Goal: Transaction & Acquisition: Purchase product/service

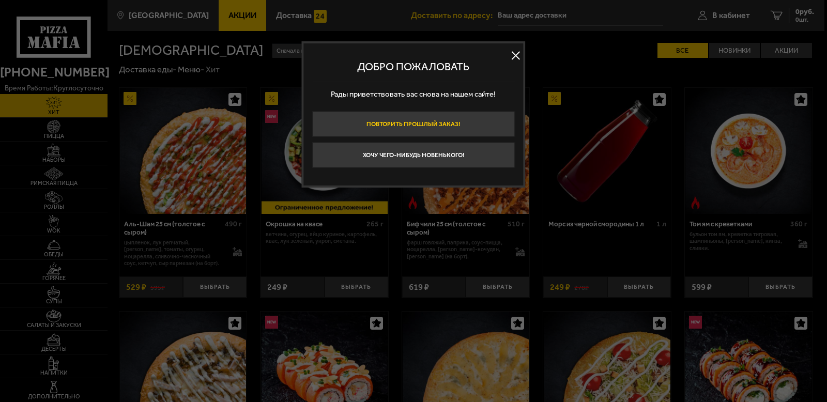
click at [425, 116] on button "Повторить прошлый заказ!" at bounding box center [413, 124] width 203 height 26
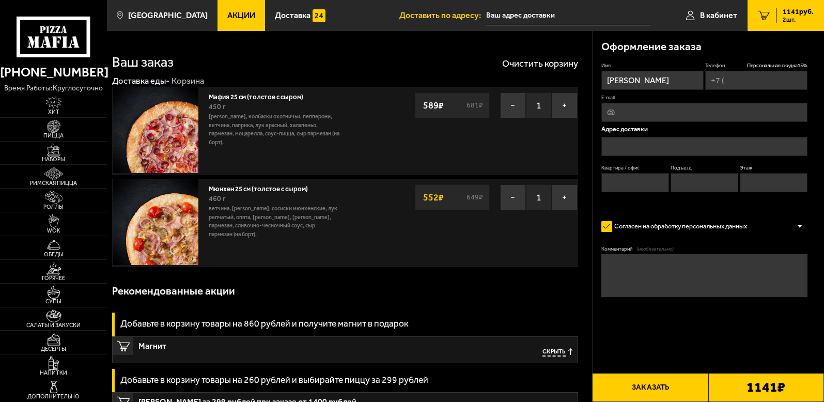
type input "+7 (921) 978-35-03"
type input "Фаянсовая улица, 22к4Д"
type input "1"
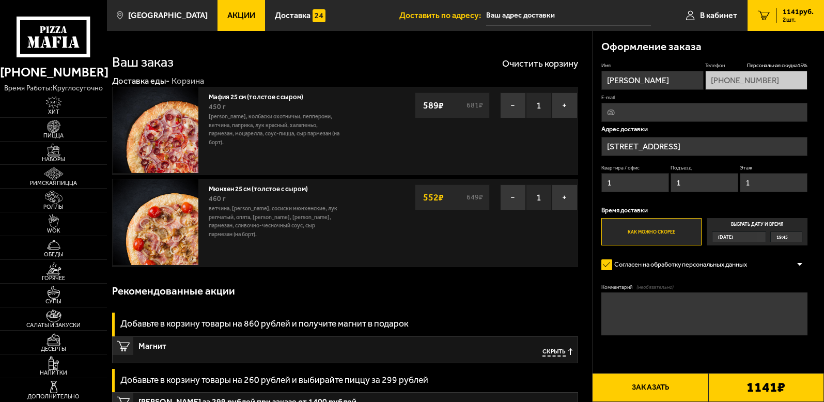
click at [676, 387] on button "Заказать" at bounding box center [650, 387] width 116 height 29
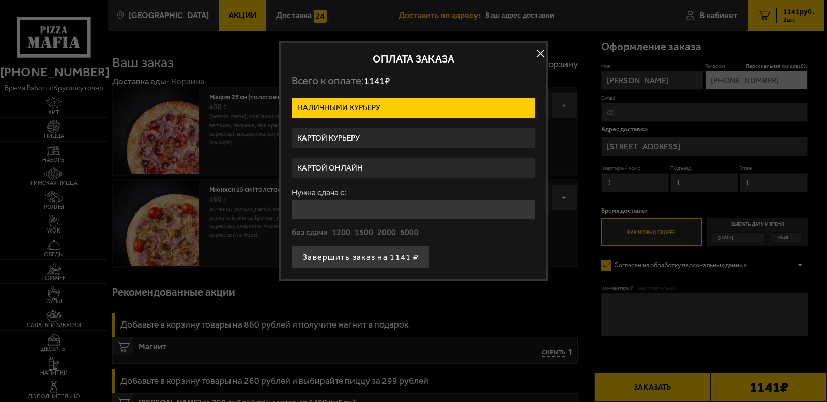
click at [338, 169] on label "Картой онлайн" at bounding box center [413, 168] width 244 height 20
click at [0, 0] on input "Картой онлайн" at bounding box center [0, 0] width 0 height 0
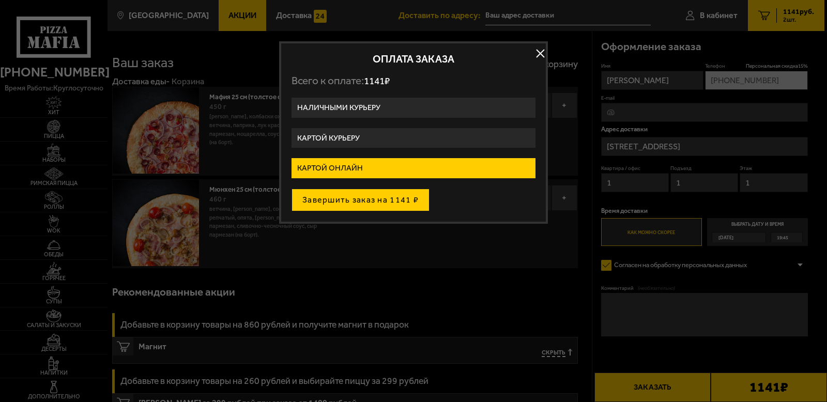
click at [352, 206] on button "Завершить заказ на 1141 ₽" at bounding box center [360, 200] width 138 height 23
